Goal: Check status: Check status

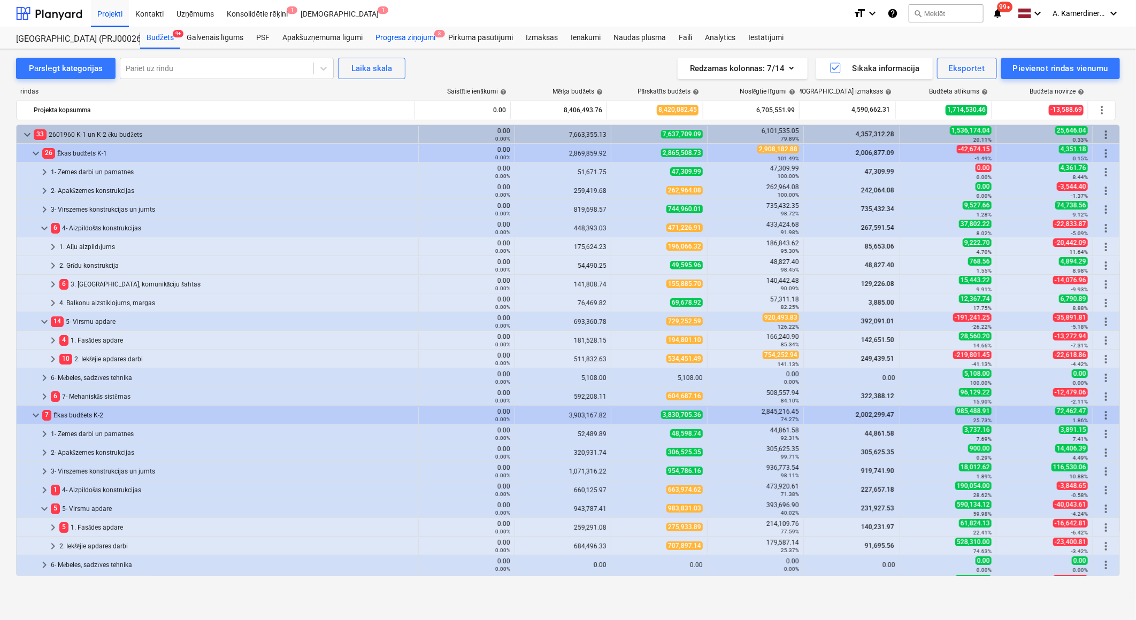
click at [419, 40] on div "Progresa ziņojumi 3" at bounding box center [405, 37] width 73 height 21
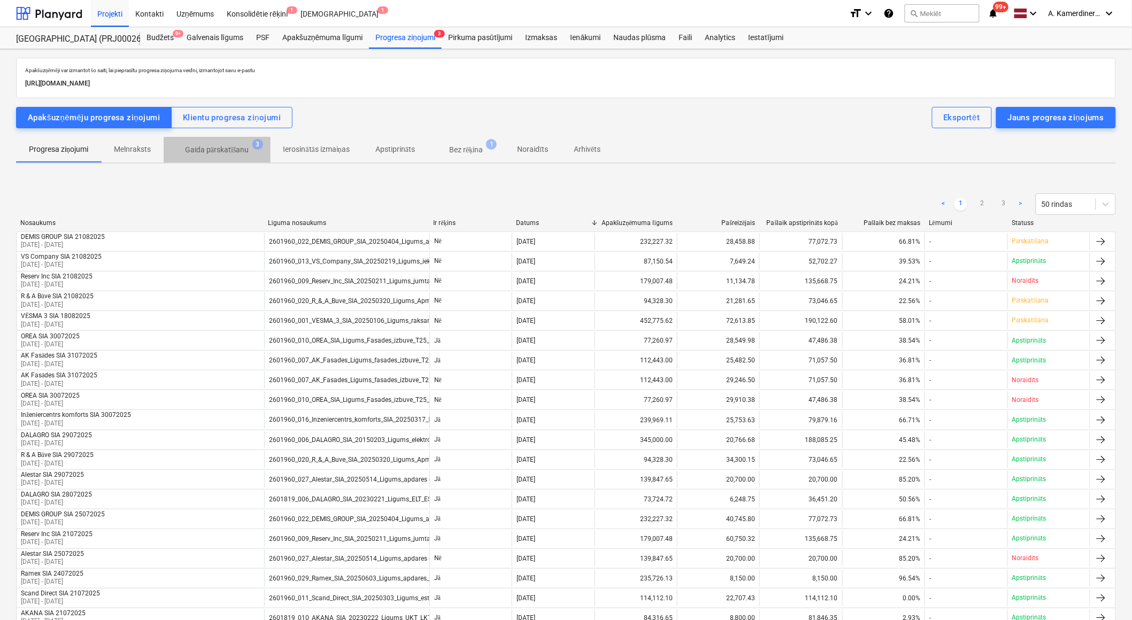
click at [221, 149] on p "Gaida pārskatīšanu" at bounding box center [217, 149] width 64 height 11
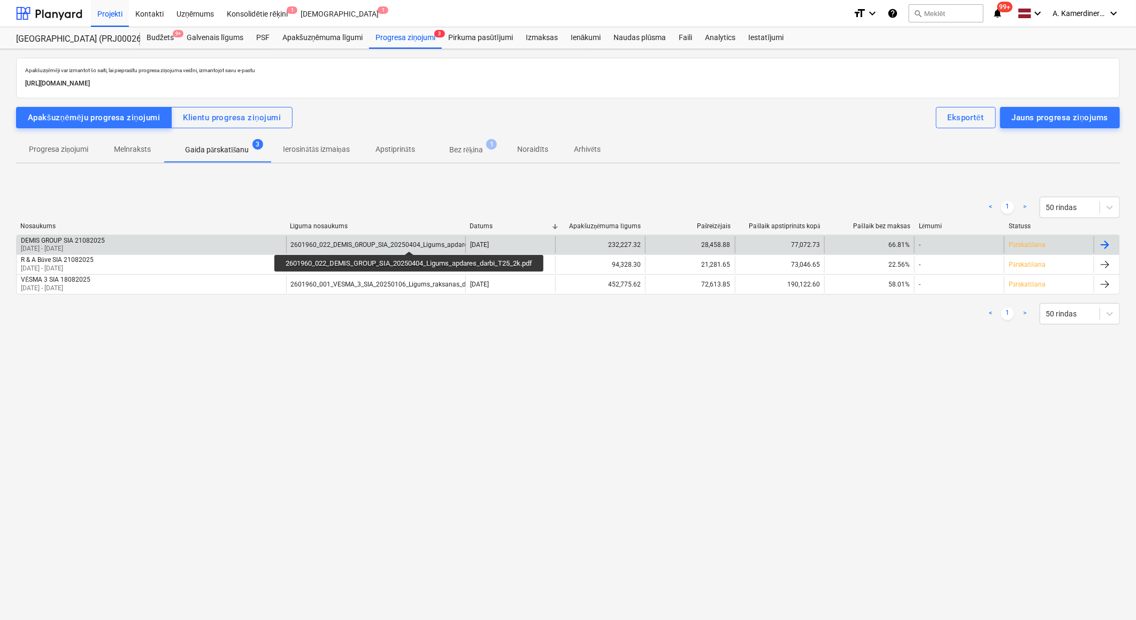
click at [411, 242] on div "2601960_022_DEMIS_GROUP_SIA_20250404_Ligums_apdares_darbi_T25_2k.pdf" at bounding box center [407, 244] width 233 height 7
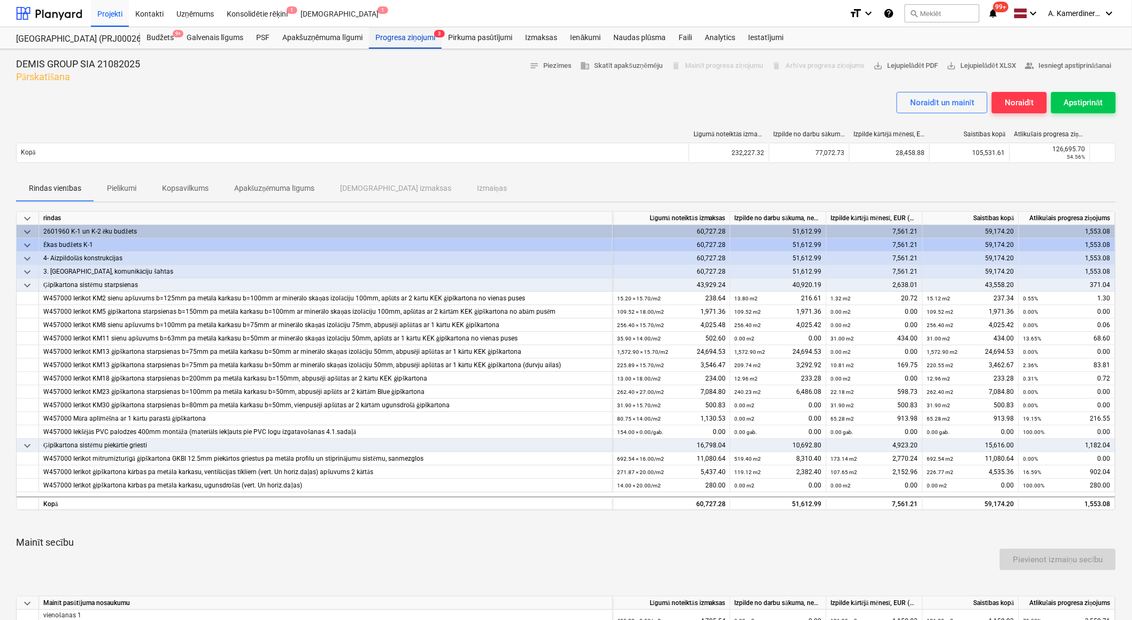
click at [405, 39] on div "Progresa ziņojumi 3" at bounding box center [405, 37] width 73 height 21
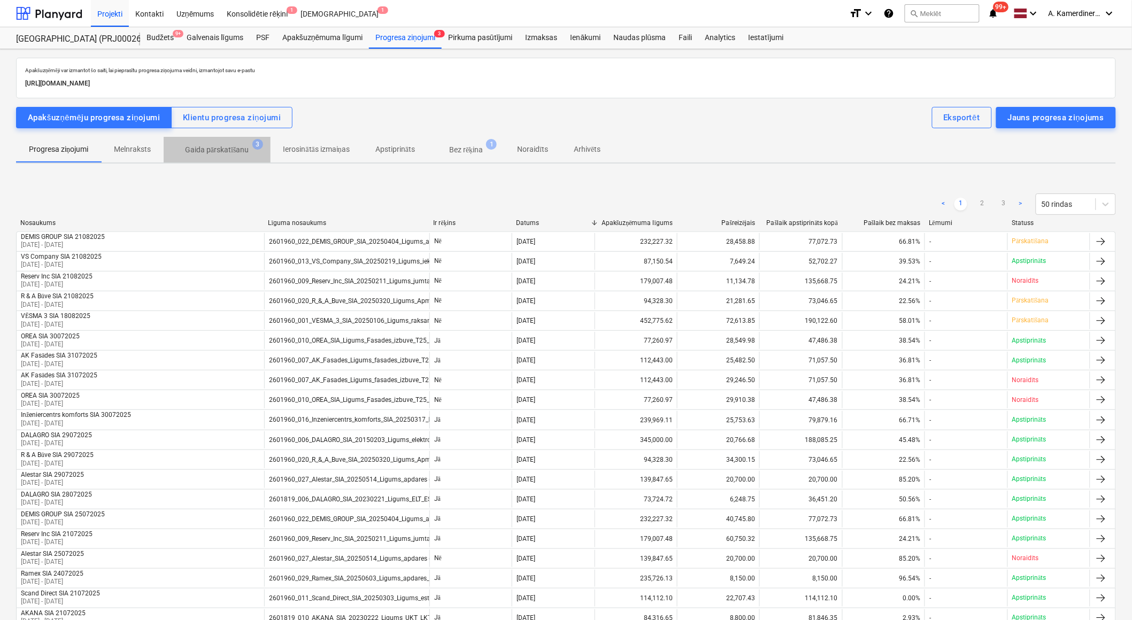
click at [227, 146] on p "Gaida pārskatīšanu" at bounding box center [217, 149] width 64 height 11
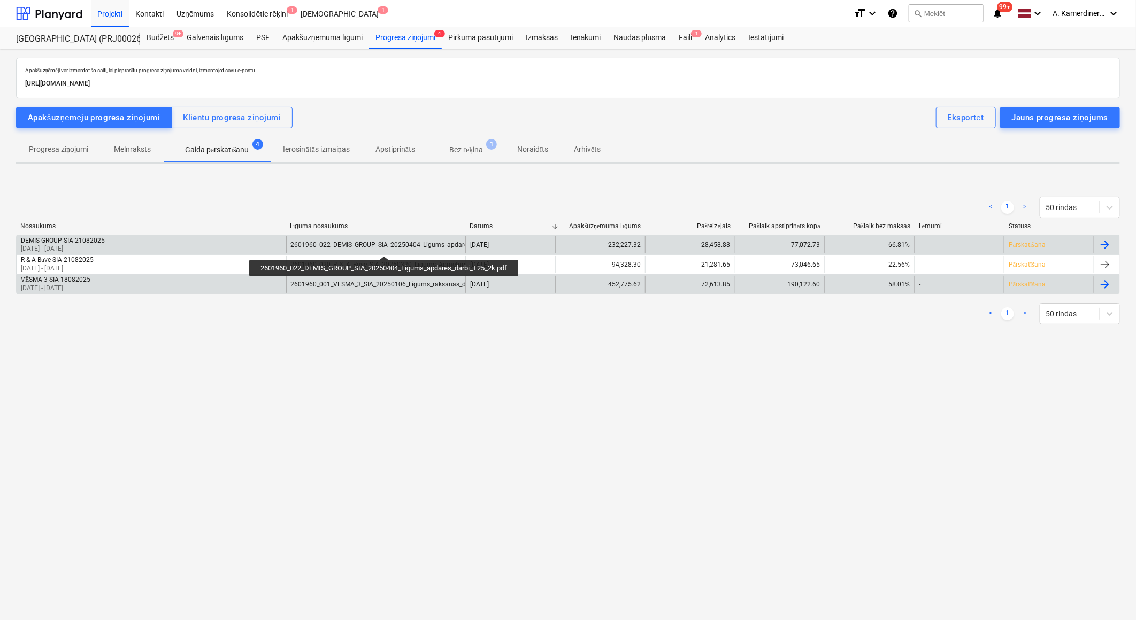
click at [385, 247] on div "2601960_022_DEMIS_GROUP_SIA_20250404_Ligums_apdares_darbi_T25_2k.pdf" at bounding box center [407, 244] width 233 height 7
